Goal: Information Seeking & Learning: Learn about a topic

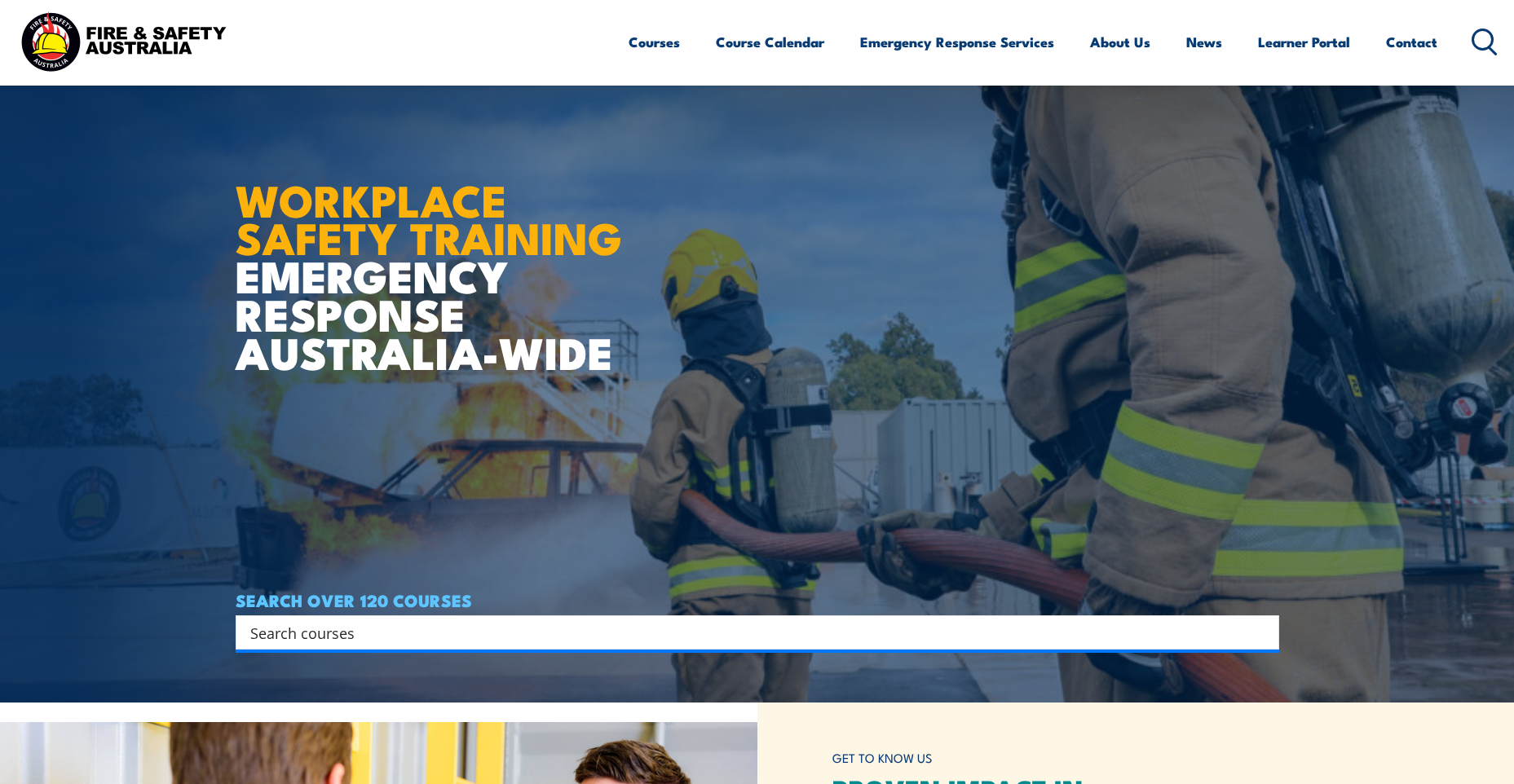
click at [348, 638] on input "Search input" at bounding box center [746, 632] width 993 height 24
type input "test and"
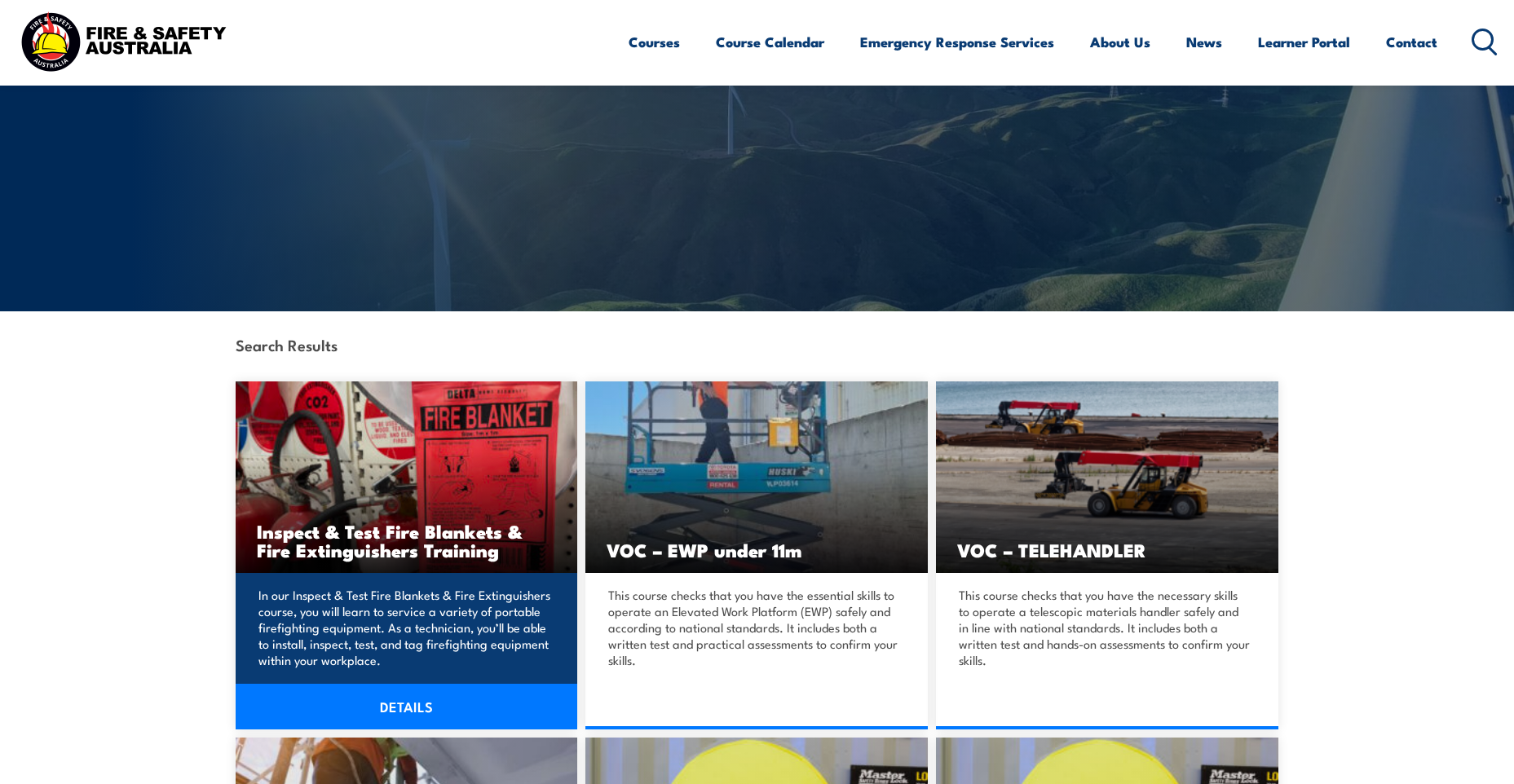
scroll to position [163, 0]
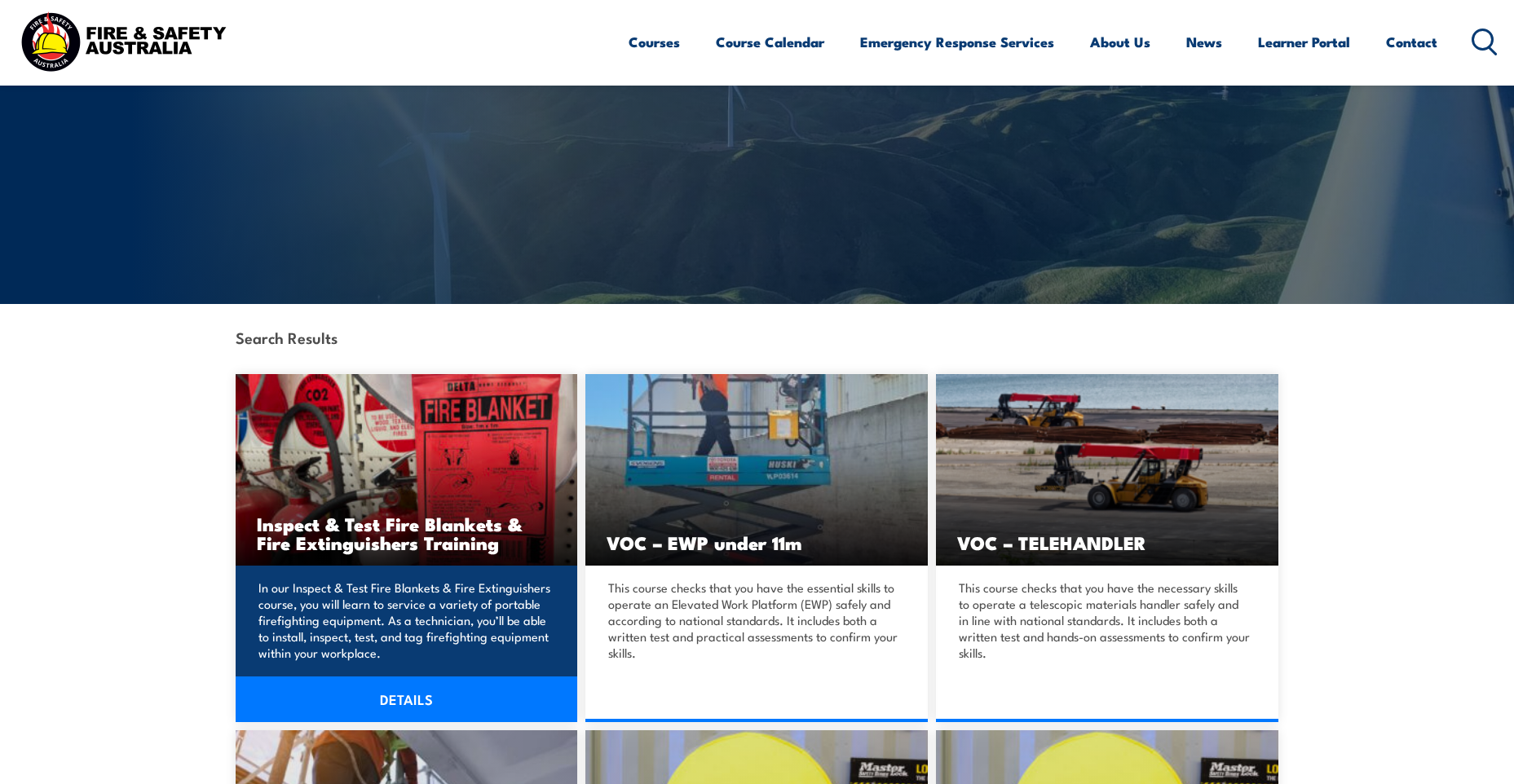
click at [388, 706] on link "DETAILS" at bounding box center [407, 700] width 342 height 45
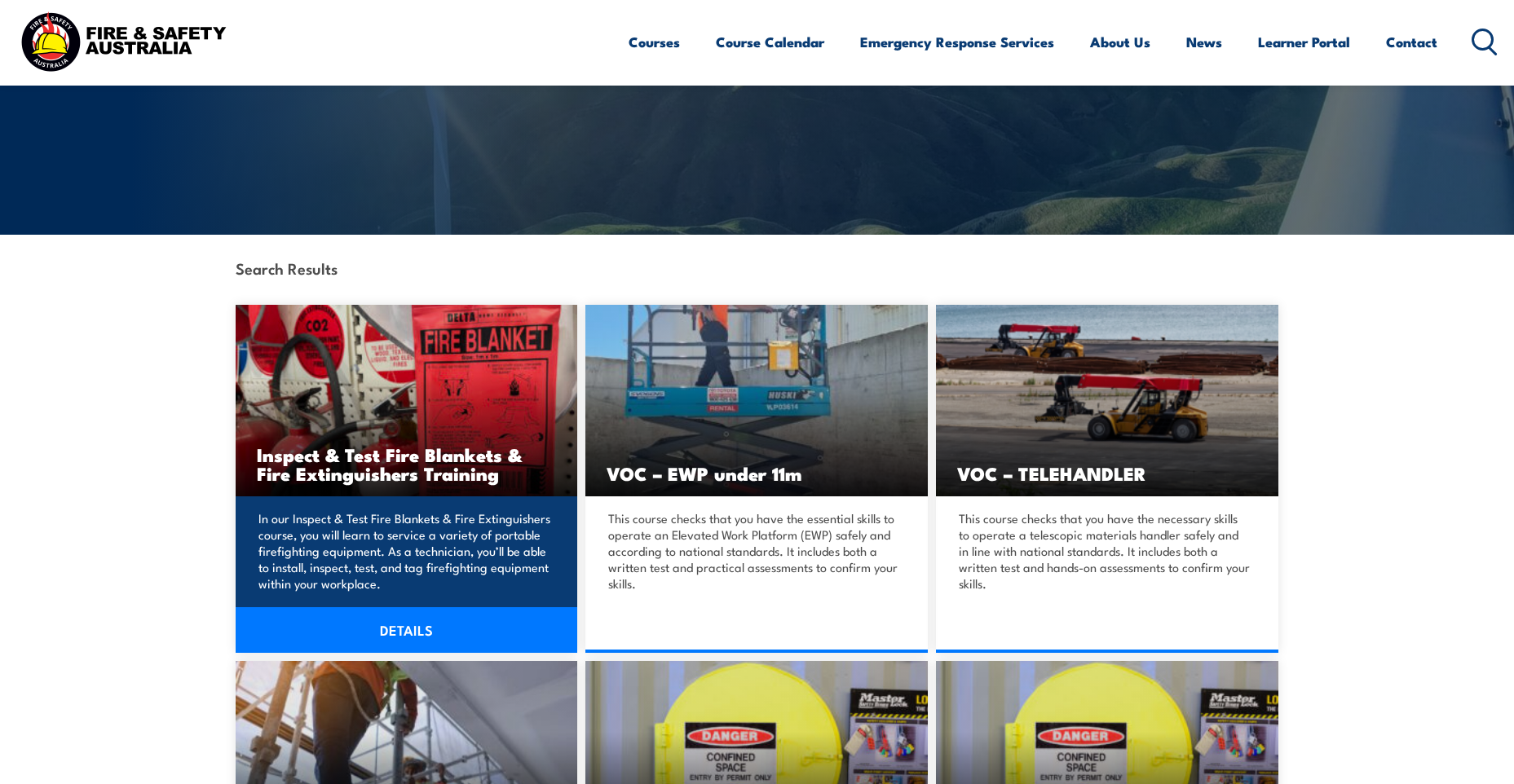
scroll to position [326, 0]
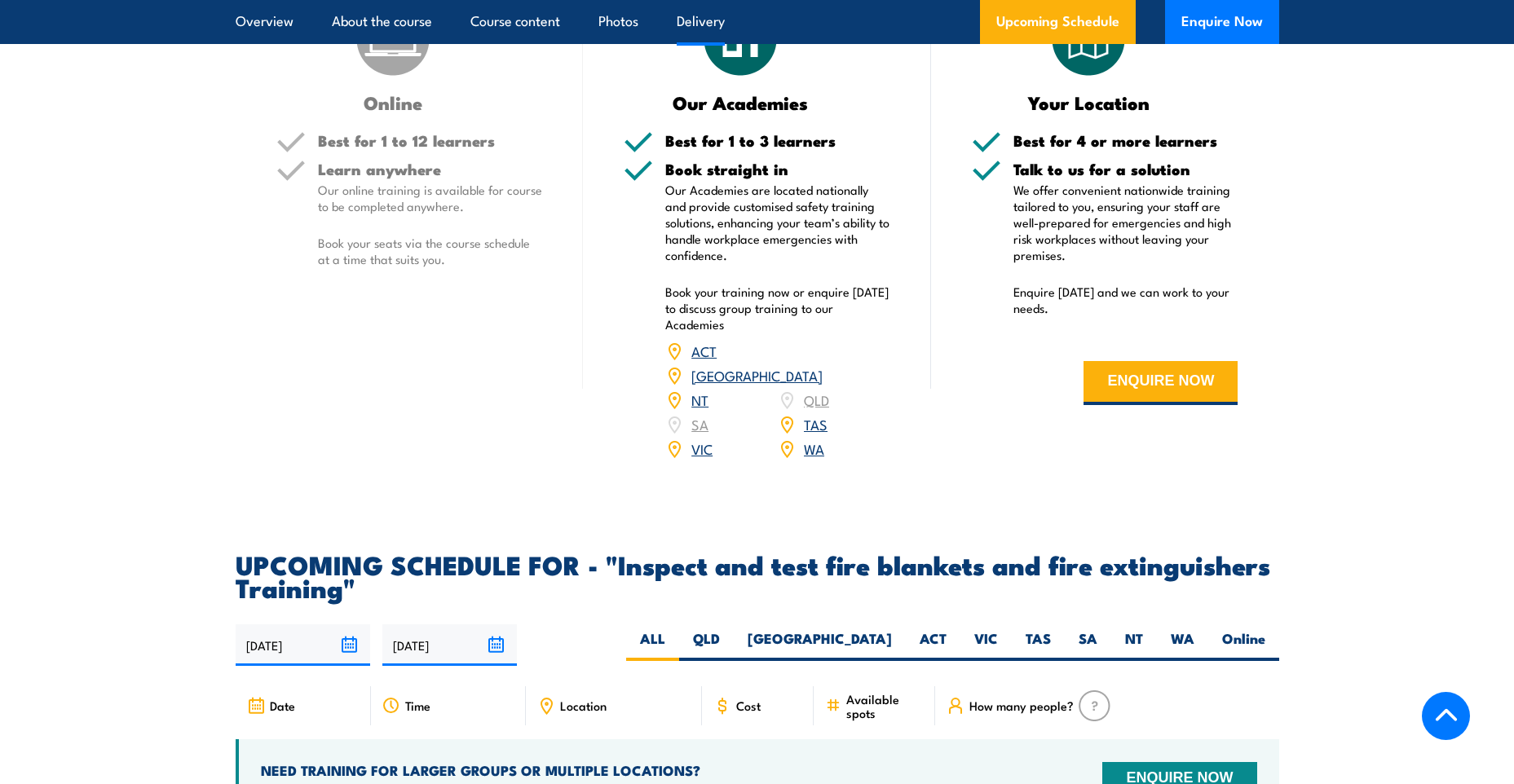
scroll to position [2609, 0]
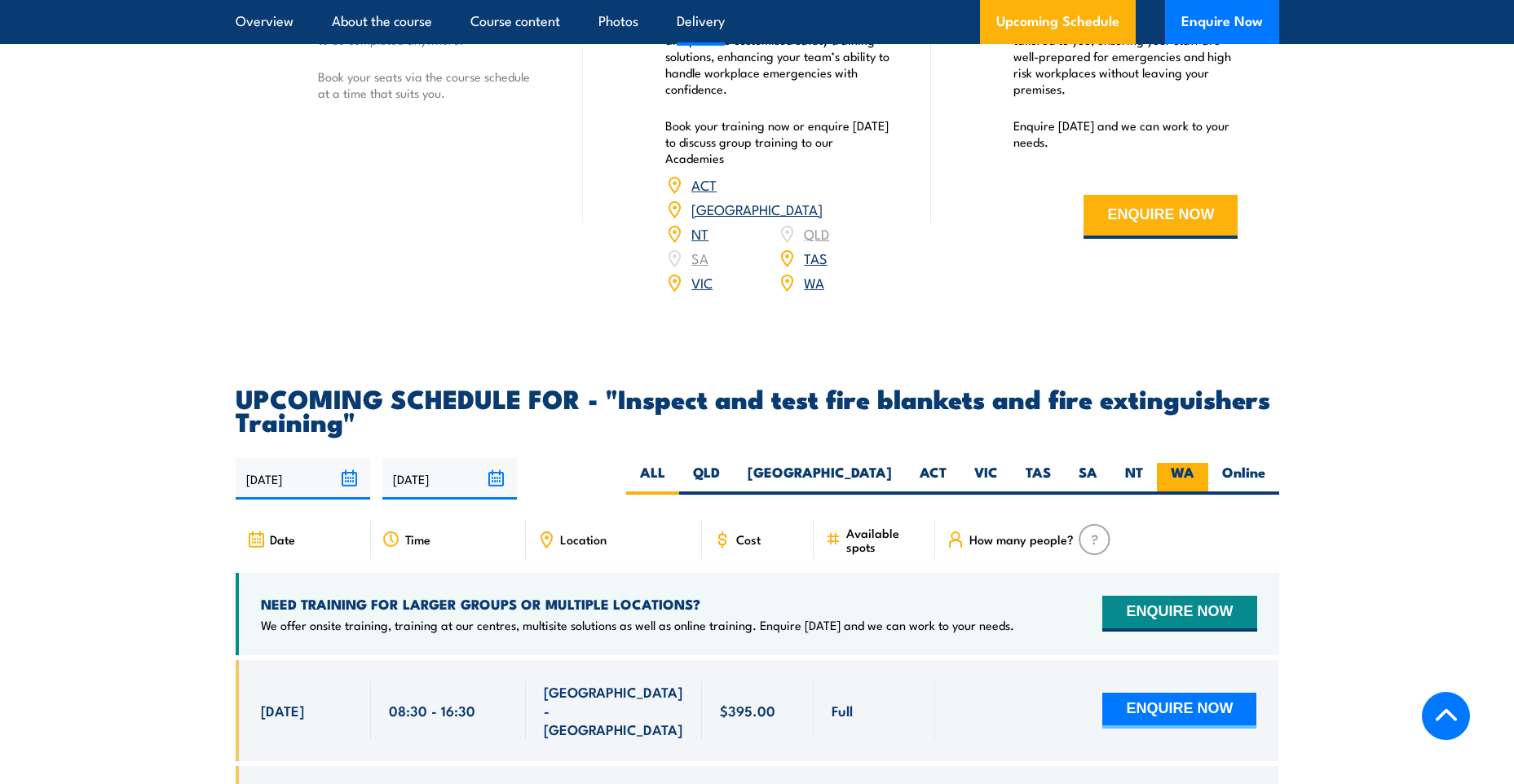
click at [1182, 495] on label "WA" at bounding box center [1183, 479] width 52 height 32
click at [1194, 473] on input "WA" at bounding box center [1200, 469] width 11 height 11
radio input "true"
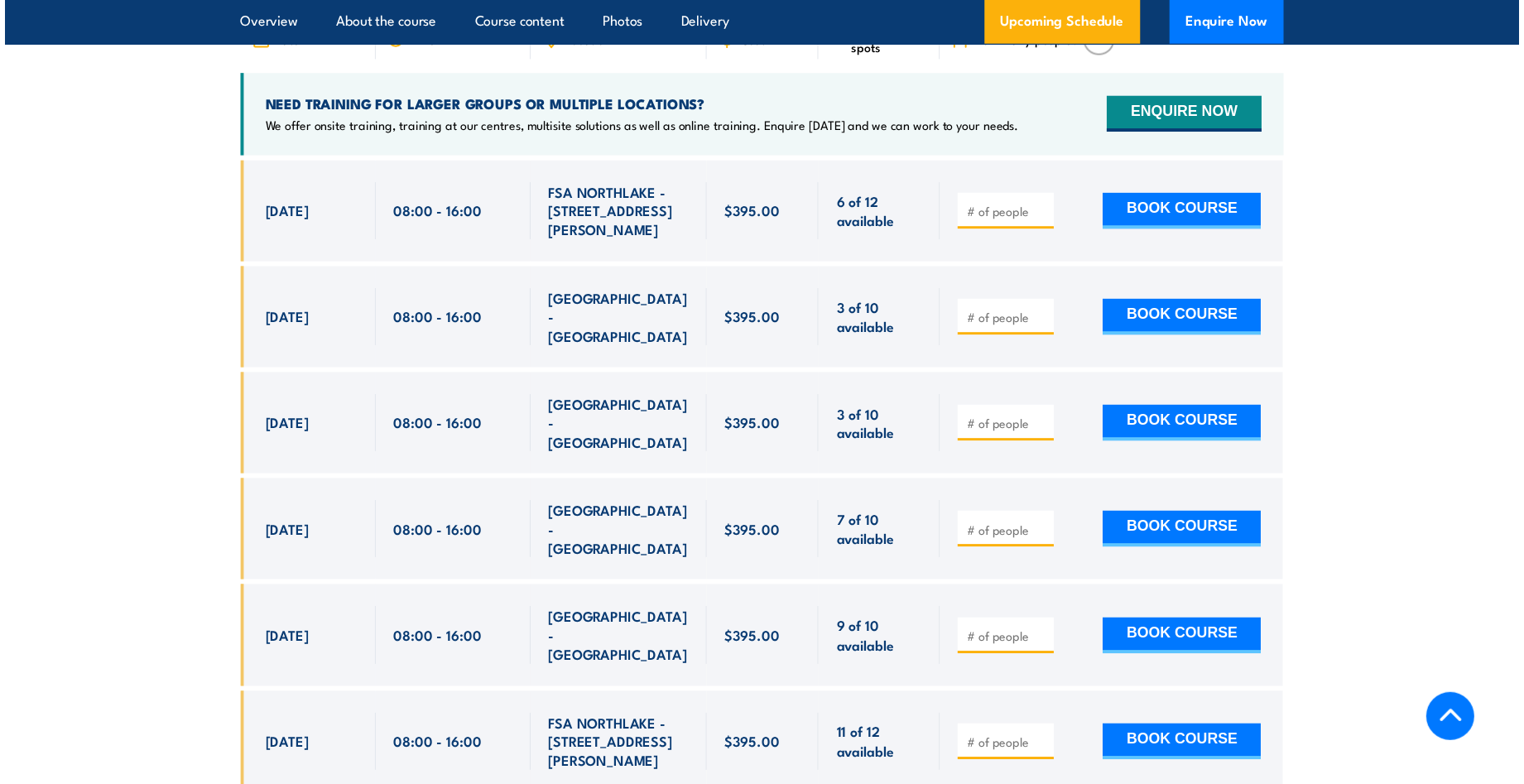
scroll to position [3157, 0]
